Goal: Information Seeking & Learning: Check status

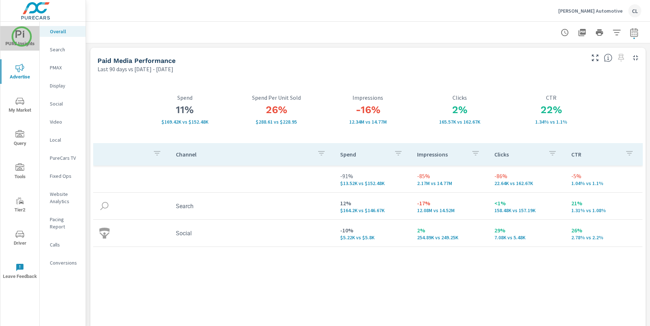
click at [22, 36] on icon "nav menu" at bounding box center [20, 34] width 9 height 9
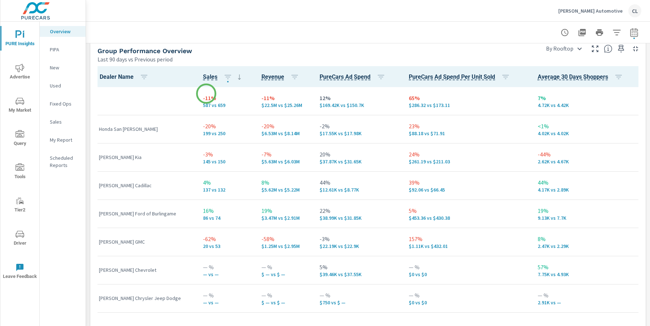
scroll to position [474, 0]
click at [59, 50] on p "PIPA" at bounding box center [65, 49] width 30 height 7
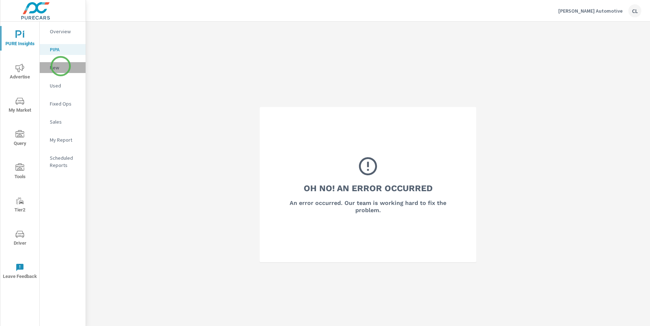
click at [61, 66] on p "New" at bounding box center [65, 67] width 30 height 7
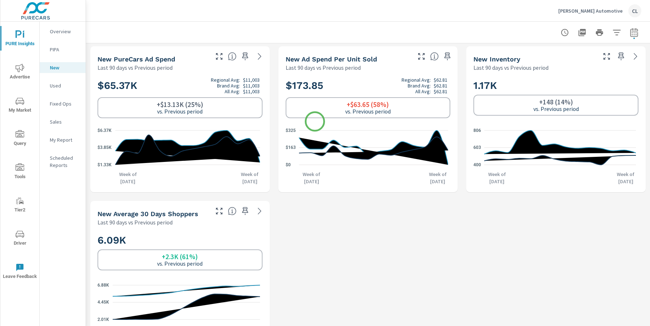
scroll to position [158, 0]
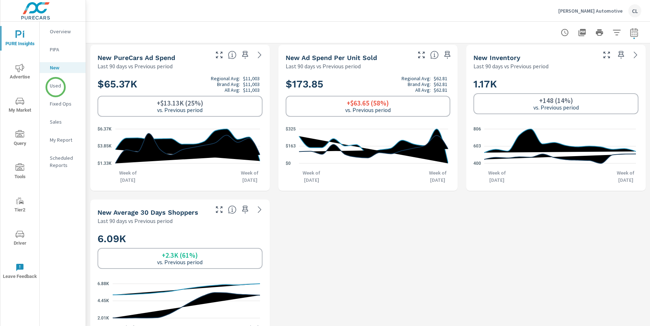
click at [56, 87] on p "Used" at bounding box center [65, 85] width 30 height 7
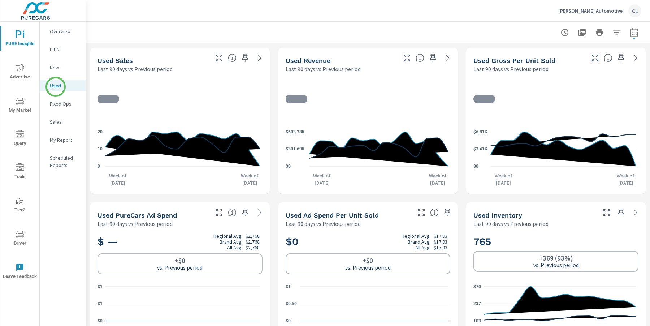
scroll to position [0, 0]
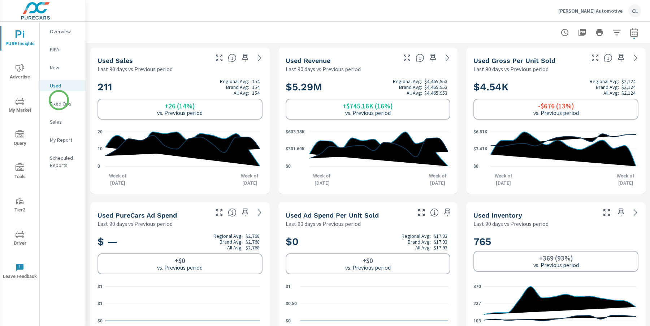
click at [59, 100] on p "Fixed Ops" at bounding box center [65, 103] width 30 height 7
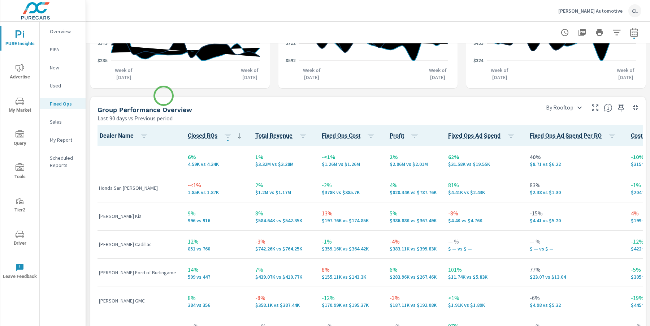
scroll to position [418, 0]
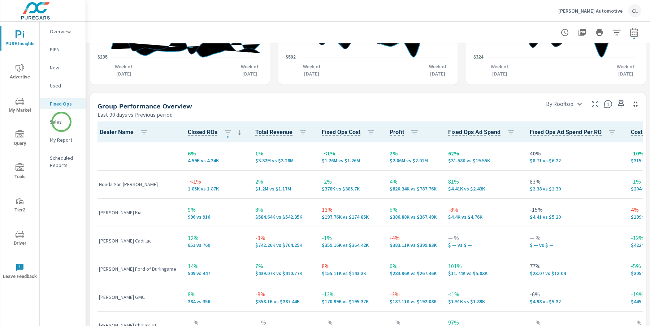
click at [59, 123] on p "Sales" at bounding box center [65, 121] width 30 height 7
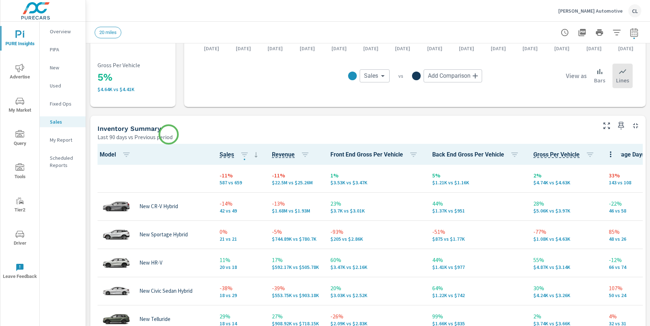
scroll to position [244, 0]
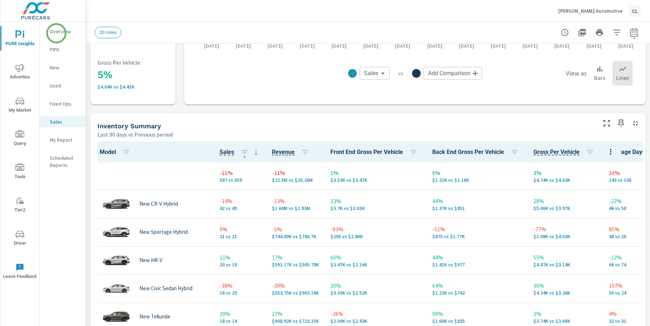
click at [56, 33] on p "Overview" at bounding box center [65, 31] width 30 height 7
